Goal: Task Accomplishment & Management: Use online tool/utility

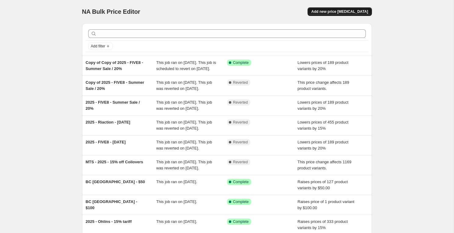
click at [351, 14] on button "Add new price [MEDICAL_DATA]" at bounding box center [340, 11] width 64 height 9
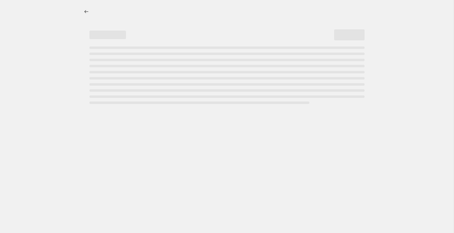
select select "percentage"
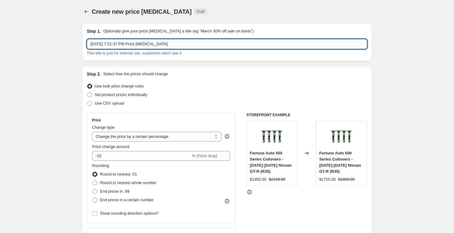
click at [210, 44] on input "Sep 1, 2025, 7:21:37 PM Price change job" at bounding box center [227, 44] width 280 height 10
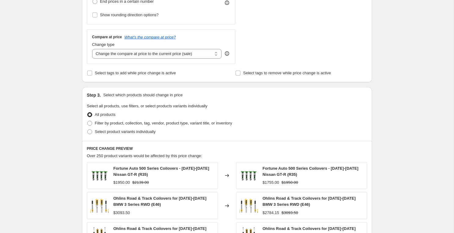
scroll to position [201, 0]
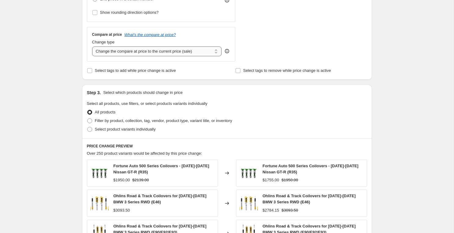
type input "Blox 10% off MAP"
click at [151, 51] on select "Change the compare at price to the current price (sale) Change the compare at p…" at bounding box center [157, 51] width 130 height 10
select select "no_change"
click at [92, 46] on select "Change the compare at price to the current price (sale) Change the compare at p…" at bounding box center [157, 51] width 130 height 10
click at [144, 121] on span "Filter by product, collection, tag, vendor, product type, variant title, or inv…" at bounding box center [163, 120] width 137 height 5
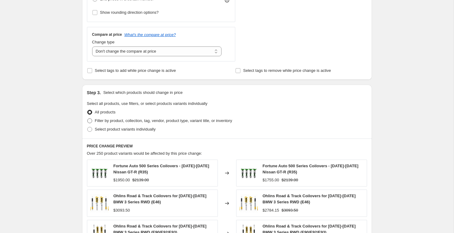
click at [88, 118] on input "Filter by product, collection, tag, vendor, product type, variant title, or inv…" at bounding box center [87, 118] width 0 height 0
radio input "true"
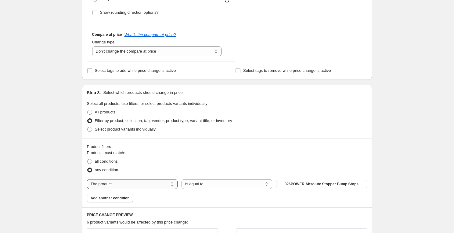
click at [146, 184] on select "The product The product's collection The product's tag The product's vendor The…" at bounding box center [132, 184] width 91 height 10
select select "vendor"
click at [310, 184] on button "326POWER" at bounding box center [321, 184] width 91 height 9
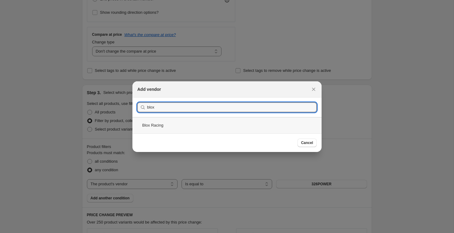
type input "blox"
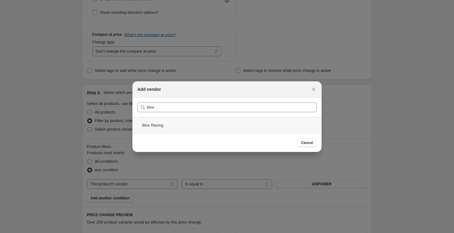
click at [165, 128] on div "Blox Racing" at bounding box center [226, 125] width 189 height 16
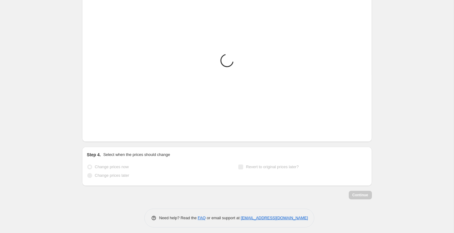
scroll to position [446, 0]
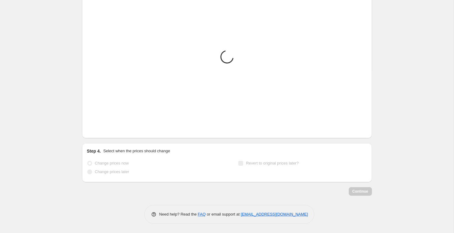
click at [260, 163] on span "Revert to original prices later?" at bounding box center [272, 163] width 53 height 5
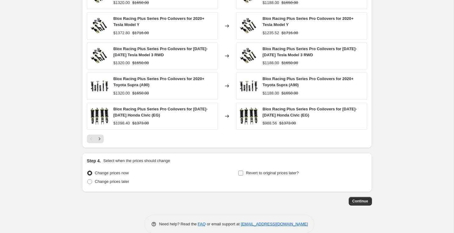
click at [260, 163] on div "Step 4. Select when the prices should change" at bounding box center [227, 161] width 280 height 6
click at [257, 170] on span "Revert to original prices later?" at bounding box center [272, 173] width 53 height 6
click at [243, 170] on input "Revert to original prices later?" at bounding box center [240, 172] width 5 height 5
checkbox input "true"
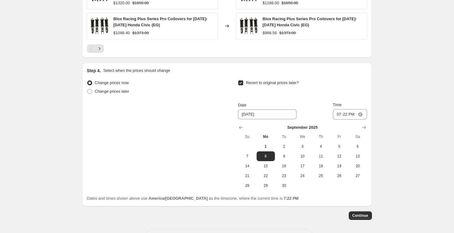
scroll to position [545, 0]
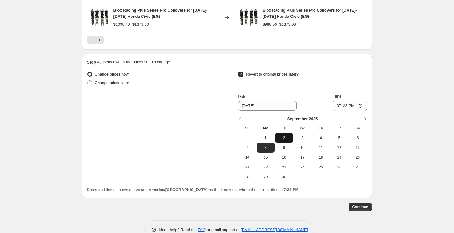
click at [284, 137] on span "2" at bounding box center [283, 137] width 13 height 5
type input "9/2/2025"
click at [338, 107] on input "19:22" at bounding box center [350, 105] width 34 height 10
click at [337, 106] on input "01:00" at bounding box center [350, 105] width 34 height 10
type input "02:00"
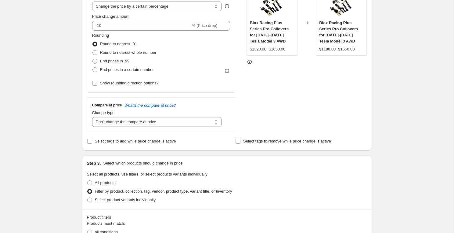
scroll to position [114, 0]
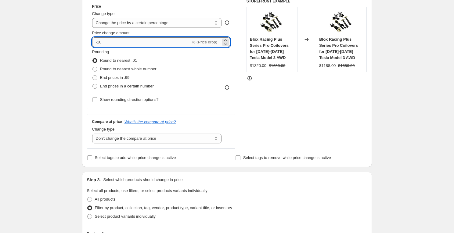
drag, startPoint x: 100, startPoint y: 41, endPoint x: 125, endPoint y: 42, distance: 25.4
click at [124, 41] on input "-10" at bounding box center [141, 42] width 99 height 10
type input "-12"
click at [346, 122] on div "STOREFRONT EXAMPLE Blox Racing Plus Series Pro Coilovers for 2017-2022 Tesla Mo…" at bounding box center [307, 74] width 121 height 150
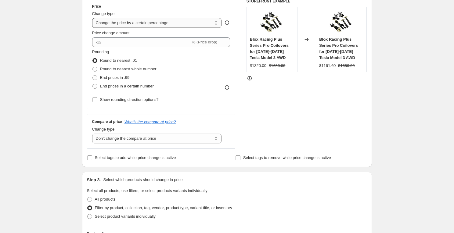
click at [181, 21] on select "Change the price to a certain amount Change the price by a certain amount Chang…" at bounding box center [157, 23] width 130 height 10
select select "bcap"
click at [92, 18] on select "Change the price to a certain amount Change the price by a certain amount Chang…" at bounding box center [157, 23] width 130 height 10
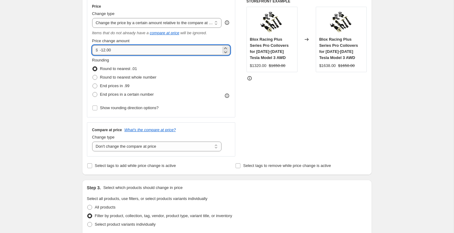
drag, startPoint x: 102, startPoint y: 50, endPoint x: 132, endPoint y: 50, distance: 30.2
click at [132, 50] on input "-12.00" at bounding box center [160, 50] width 121 height 10
type input "-25.00"
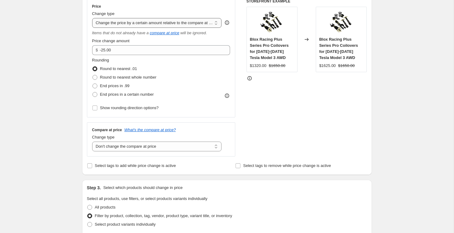
click at [146, 22] on select "Change the price to a certain amount Change the price by a certain amount Chang…" at bounding box center [157, 23] width 130 height 10
select select "percentage"
click at [92, 18] on select "Change the price to a certain amount Change the price by a certain amount Chang…" at bounding box center [157, 23] width 130 height 10
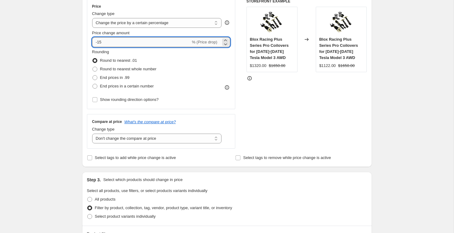
click at [100, 42] on input "-15" at bounding box center [141, 42] width 99 height 10
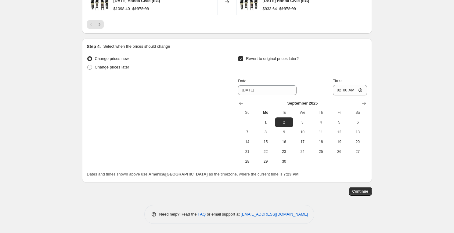
scroll to position [560, 0]
type input "-12"
click at [360, 192] on span "Continue" at bounding box center [361, 191] width 16 height 5
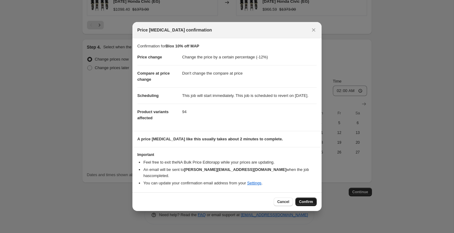
click at [305, 202] on span "Confirm" at bounding box center [306, 201] width 14 height 5
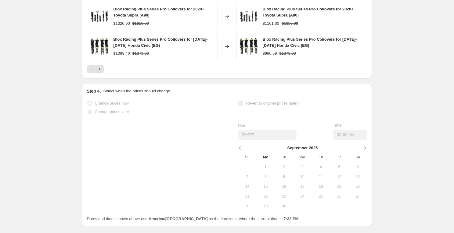
scroll to position [576, 0]
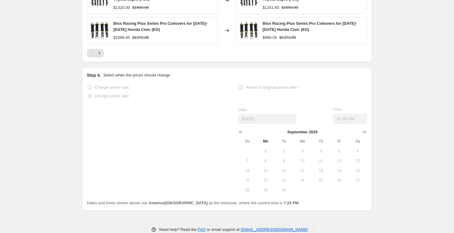
select select "percentage"
select select "no_change"
select select "vendor"
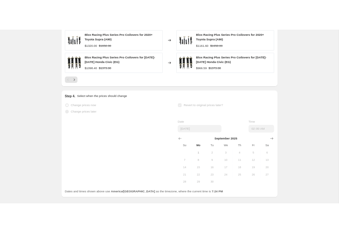
scroll to position [0, 0]
